Goal: Transaction & Acquisition: Subscribe to service/newsletter

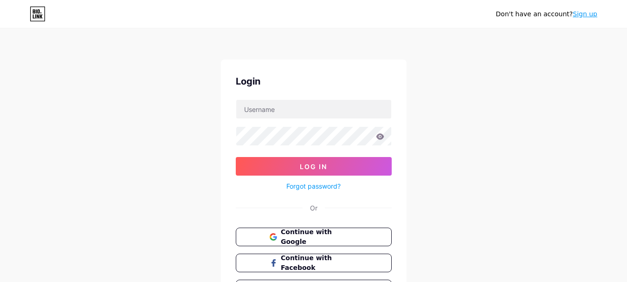
click at [583, 16] on link "Sign up" at bounding box center [585, 13] width 25 height 7
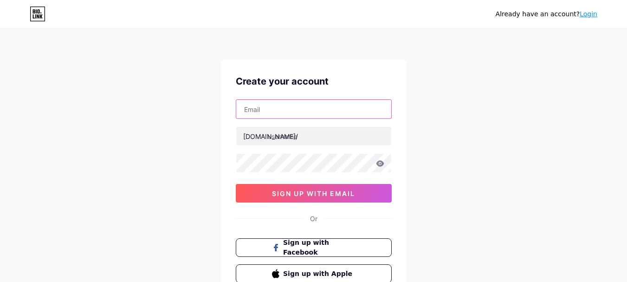
click at [291, 104] on input "text" at bounding box center [313, 109] width 155 height 19
type input "[EMAIL_ADDRESS][DOMAIN_NAME]"
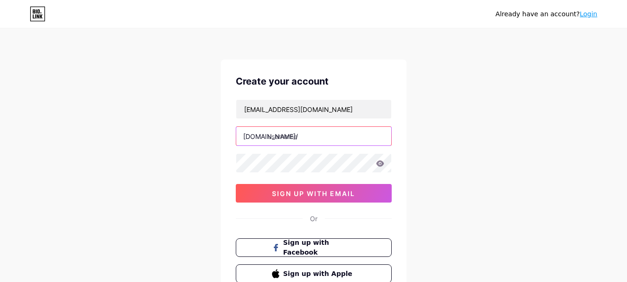
click at [302, 137] on input "text" at bounding box center [313, 136] width 155 height 19
type input "idashopus"
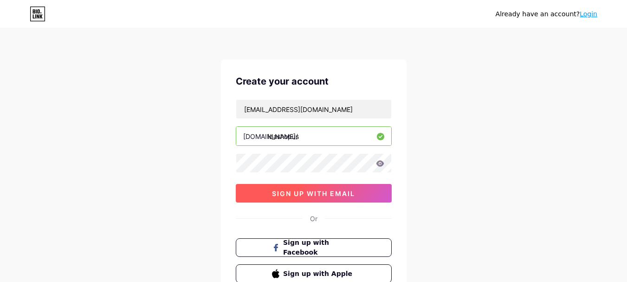
click at [325, 198] on button "sign up with email" at bounding box center [314, 193] width 156 height 19
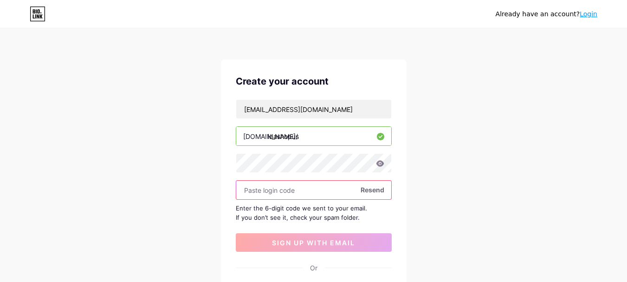
click at [297, 194] on input "text" at bounding box center [313, 190] width 155 height 19
click at [288, 192] on input "text" at bounding box center [313, 190] width 155 height 19
paste input "442497"
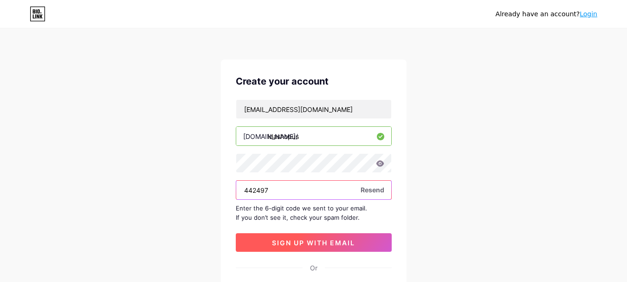
type input "442497"
click at [296, 245] on span "sign up with email" at bounding box center [313, 243] width 83 height 8
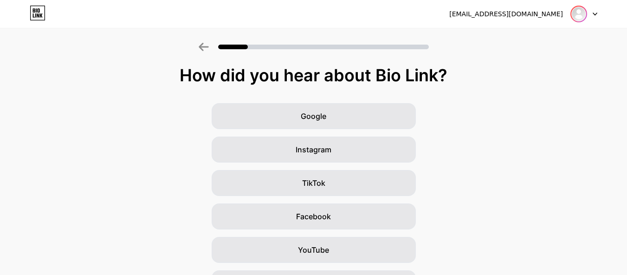
click at [580, 13] on img at bounding box center [578, 13] width 15 height 15
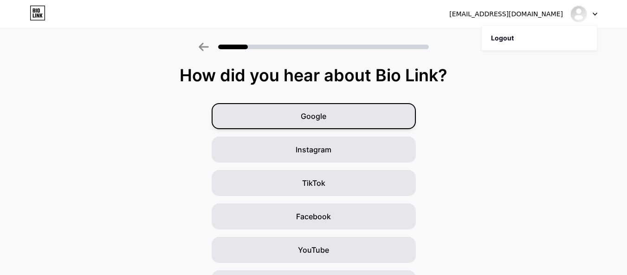
click at [322, 111] on span "Google" at bounding box center [314, 115] width 26 height 11
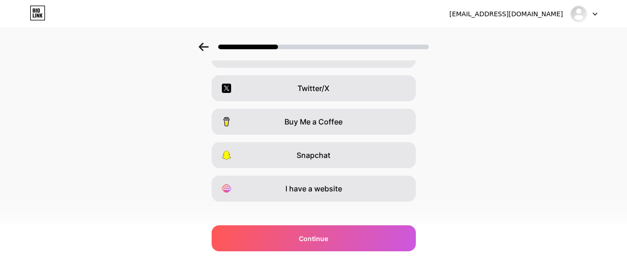
scroll to position [172, 0]
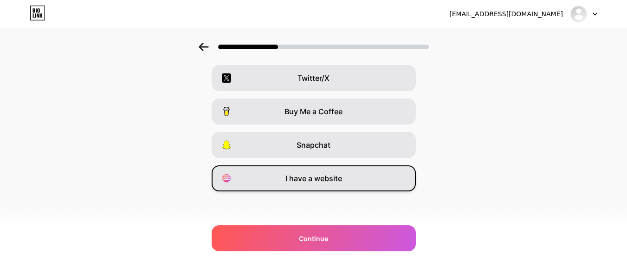
click at [343, 187] on div "I have a website" at bounding box center [314, 178] width 204 height 26
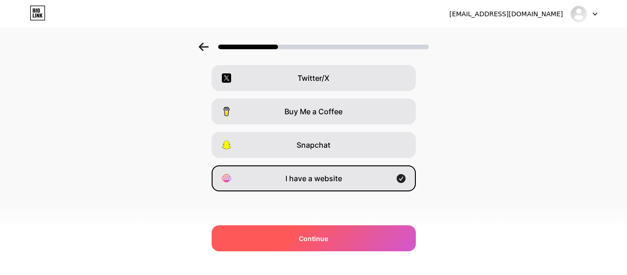
click at [356, 238] on div "Continue" at bounding box center [314, 238] width 204 height 26
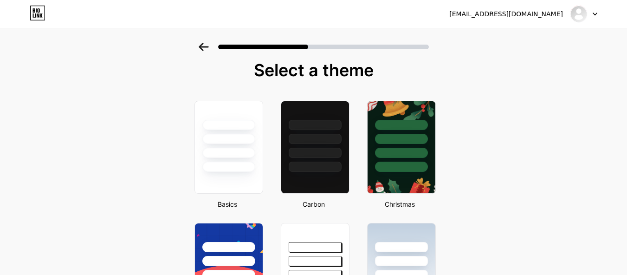
scroll to position [0, 0]
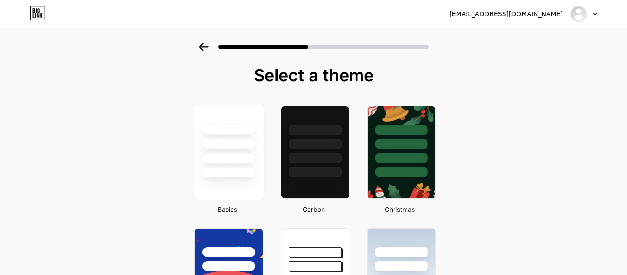
click at [243, 160] on div at bounding box center [228, 158] width 54 height 11
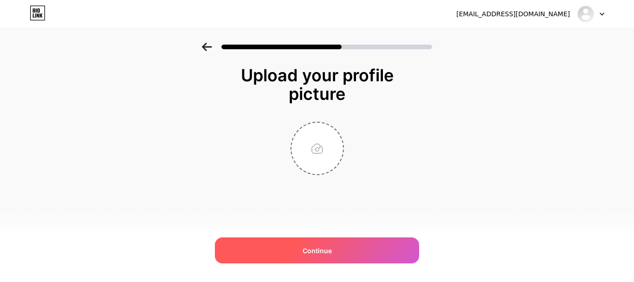
click at [327, 252] on span "Continue" at bounding box center [317, 251] width 29 height 10
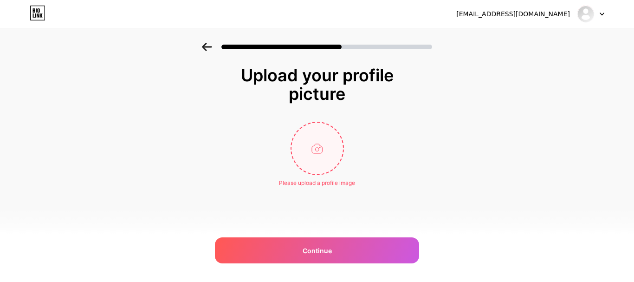
click at [321, 135] on input "file" at bounding box center [317, 149] width 52 height 52
type input "C:\fakepath\Heather-Grey-[PERSON_NAME]-Supply-V3-Pullover-Hoodie-Back-[PERSON_N…"
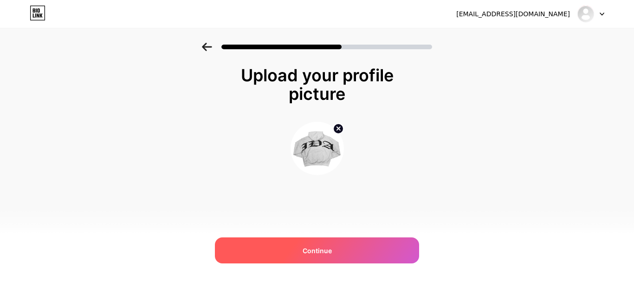
click at [318, 250] on span "Continue" at bounding box center [317, 251] width 29 height 10
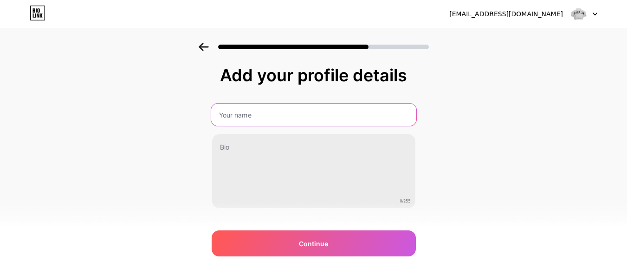
click at [279, 116] on input "text" at bounding box center [313, 115] width 205 height 22
type input "idashopus"
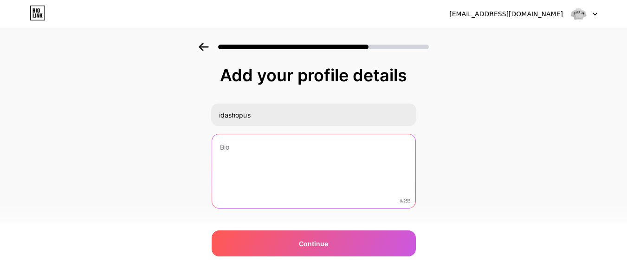
click at [263, 157] on textarea at bounding box center [313, 171] width 203 height 75
click at [261, 163] on textarea at bounding box center [313, 172] width 205 height 76
paste textarea "Discover bold and timeless [PERSON_NAME] clothing from the official [PERSON_NAM…"
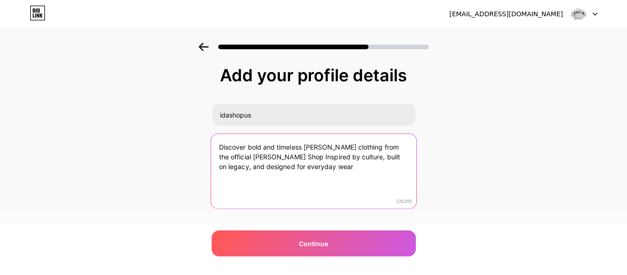
click at [299, 149] on textarea "Discover bold and timeless [PERSON_NAME] clothing from the official [PERSON_NAM…" at bounding box center [313, 172] width 205 height 76
click at [304, 151] on textarea "Discover bold and timeless [PERSON_NAME] clothing from the official [PERSON_NAM…" at bounding box center [313, 172] width 205 height 76
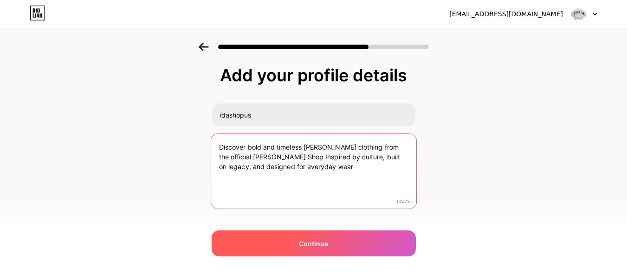
type textarea "Discover bold and timeless [PERSON_NAME] clothing from the official [PERSON_NAM…"
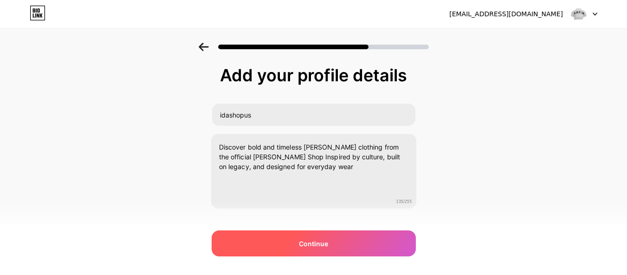
click at [309, 243] on span "Continue" at bounding box center [313, 244] width 29 height 10
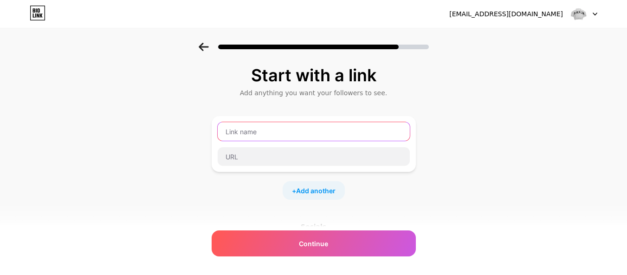
click at [272, 135] on input "text" at bounding box center [314, 131] width 192 height 19
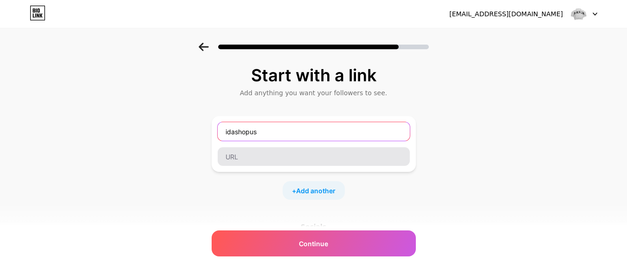
type input "idashopus"
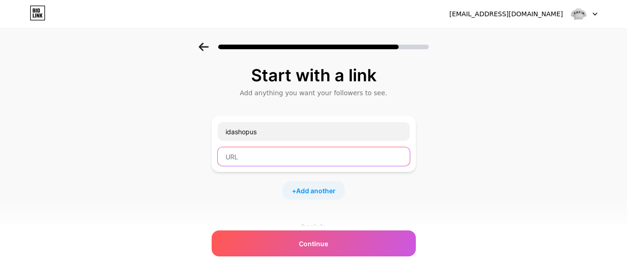
click at [275, 156] on input "text" at bounding box center [314, 156] width 192 height 19
paste input "[URL][DOMAIN_NAME]"
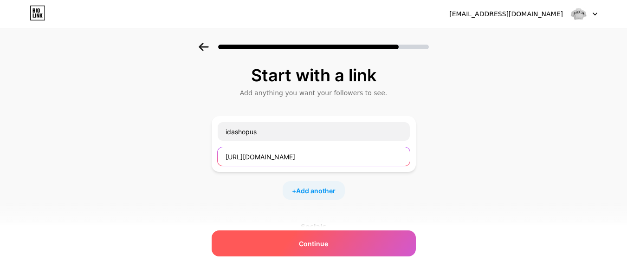
type input "[URL][DOMAIN_NAME]"
click at [324, 239] on span "Continue" at bounding box center [313, 244] width 29 height 10
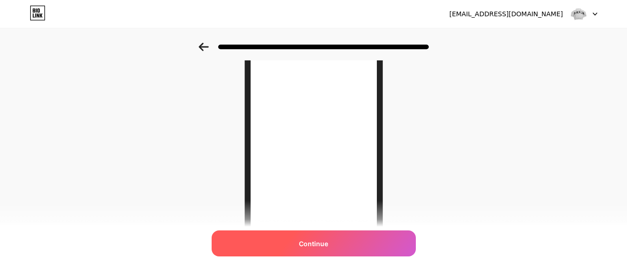
scroll to position [192, 0]
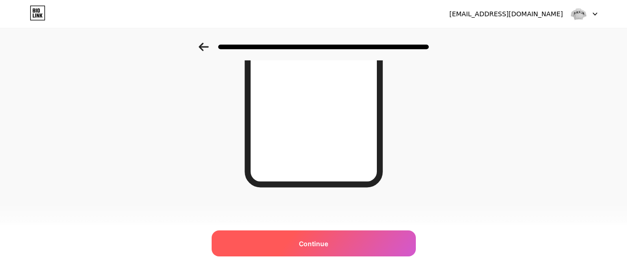
click at [325, 245] on span "Continue" at bounding box center [313, 244] width 29 height 10
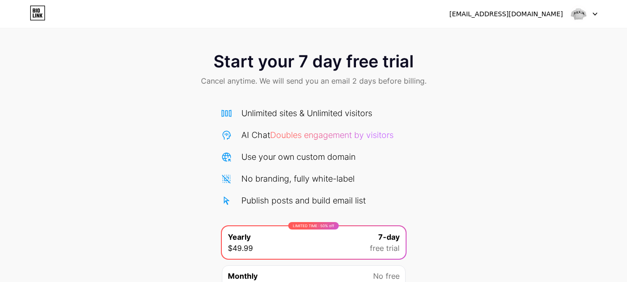
click at [398, 78] on span "Cancel anytime. We will send you an email 2 days before billing." at bounding box center [314, 80] width 226 height 11
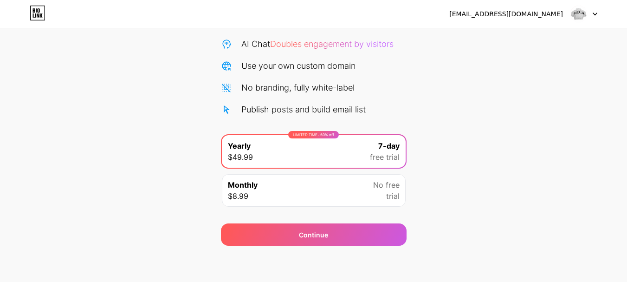
scroll to position [92, 0]
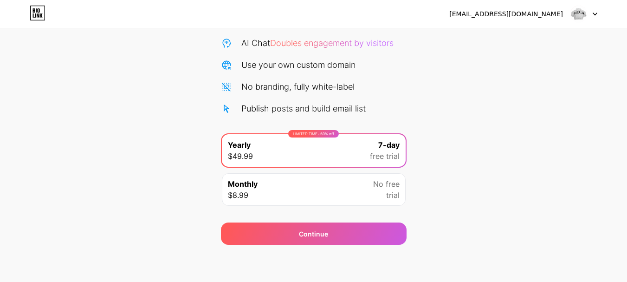
click at [582, 17] on img at bounding box center [579, 14] width 18 height 18
click at [527, 19] on div "[EMAIL_ADDRESS][DOMAIN_NAME]" at bounding box center [506, 14] width 114 height 10
click at [528, 10] on div "[EMAIL_ADDRESS][DOMAIN_NAME]" at bounding box center [506, 14] width 114 height 10
click at [332, 194] on div "Monthly $8.99 No free trial" at bounding box center [314, 189] width 184 height 32
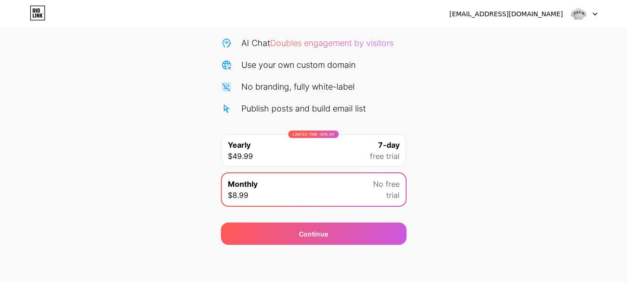
click at [356, 153] on div "LIMITED TIME : 50% off Yearly $49.99 7-day free trial" at bounding box center [314, 150] width 184 height 32
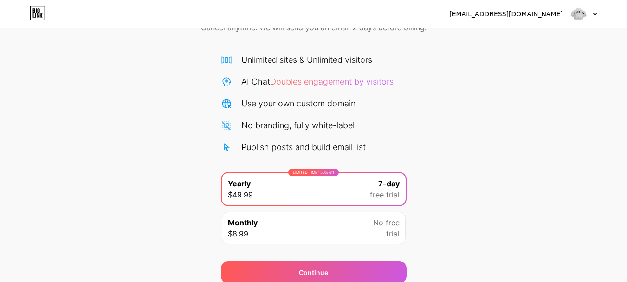
scroll to position [0, 0]
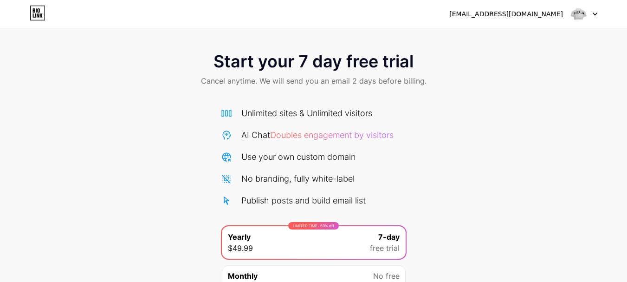
click at [34, 13] on icon at bounding box center [34, 10] width 2 height 4
click at [581, 17] on img at bounding box center [579, 14] width 18 height 18
click at [596, 11] on div at bounding box center [583, 14] width 27 height 17
click at [596, 10] on div at bounding box center [583, 14] width 27 height 17
